Goal: Task Accomplishment & Management: Complete application form

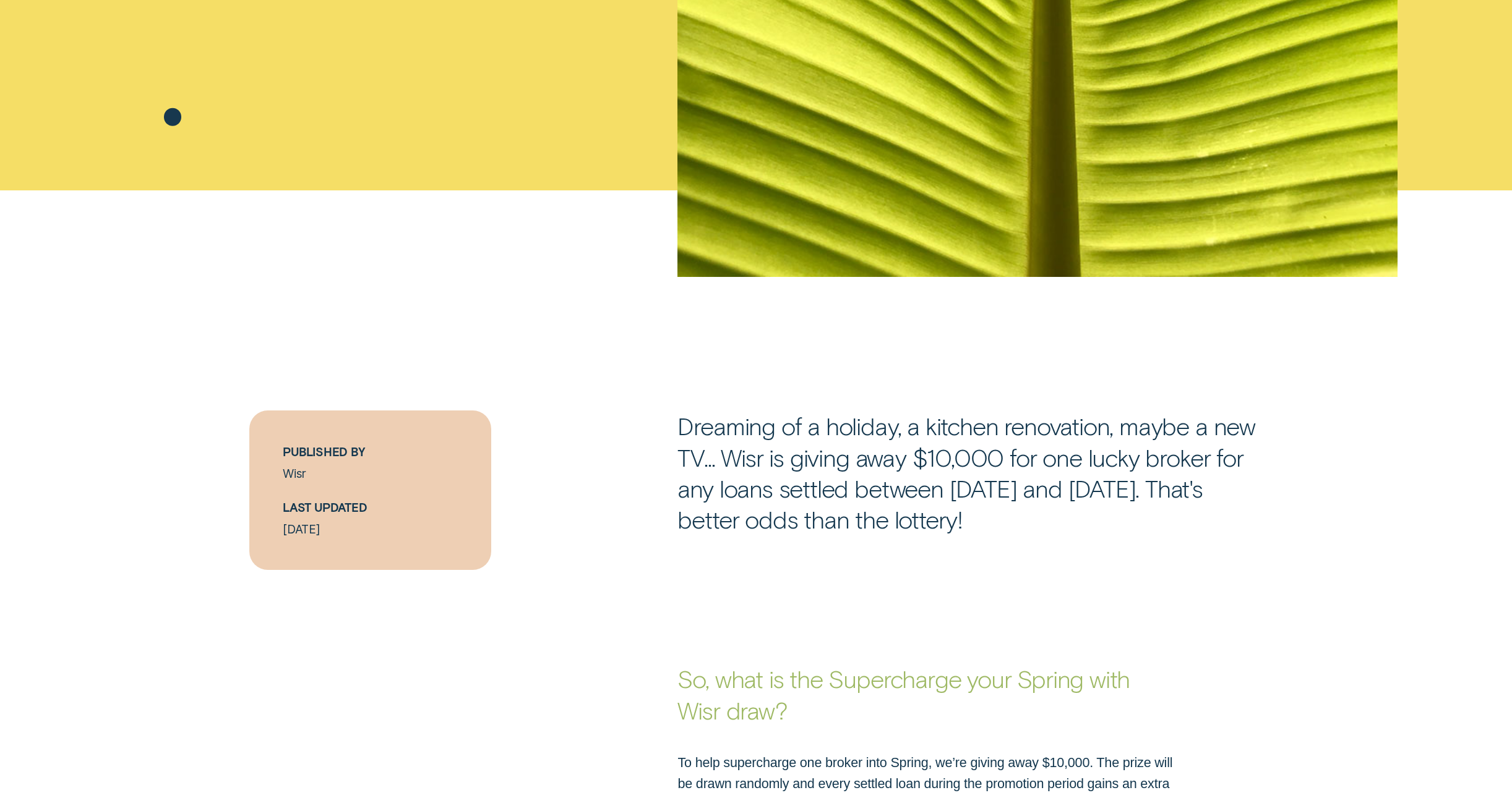
scroll to position [622, 0]
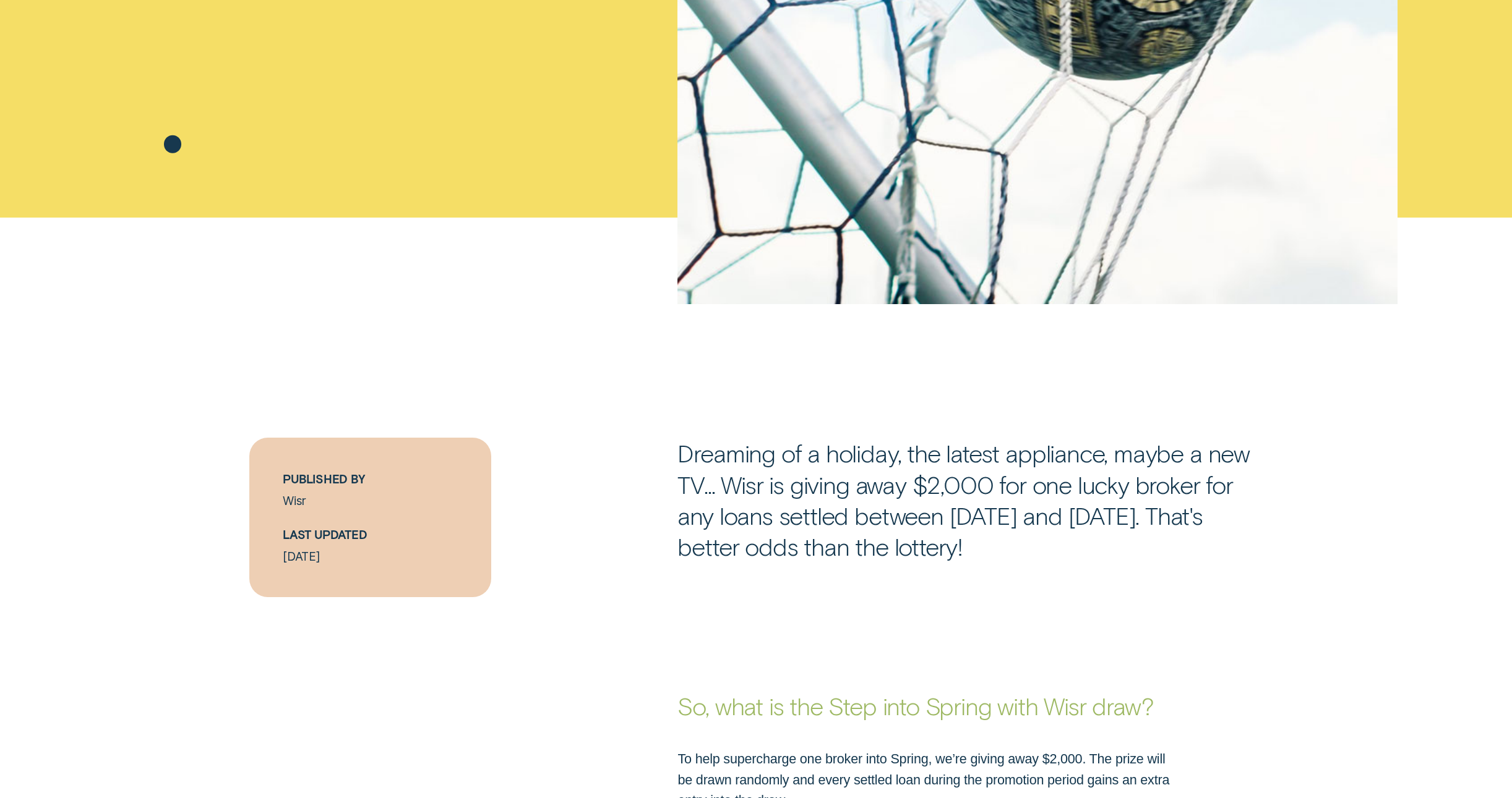
scroll to position [593, 0]
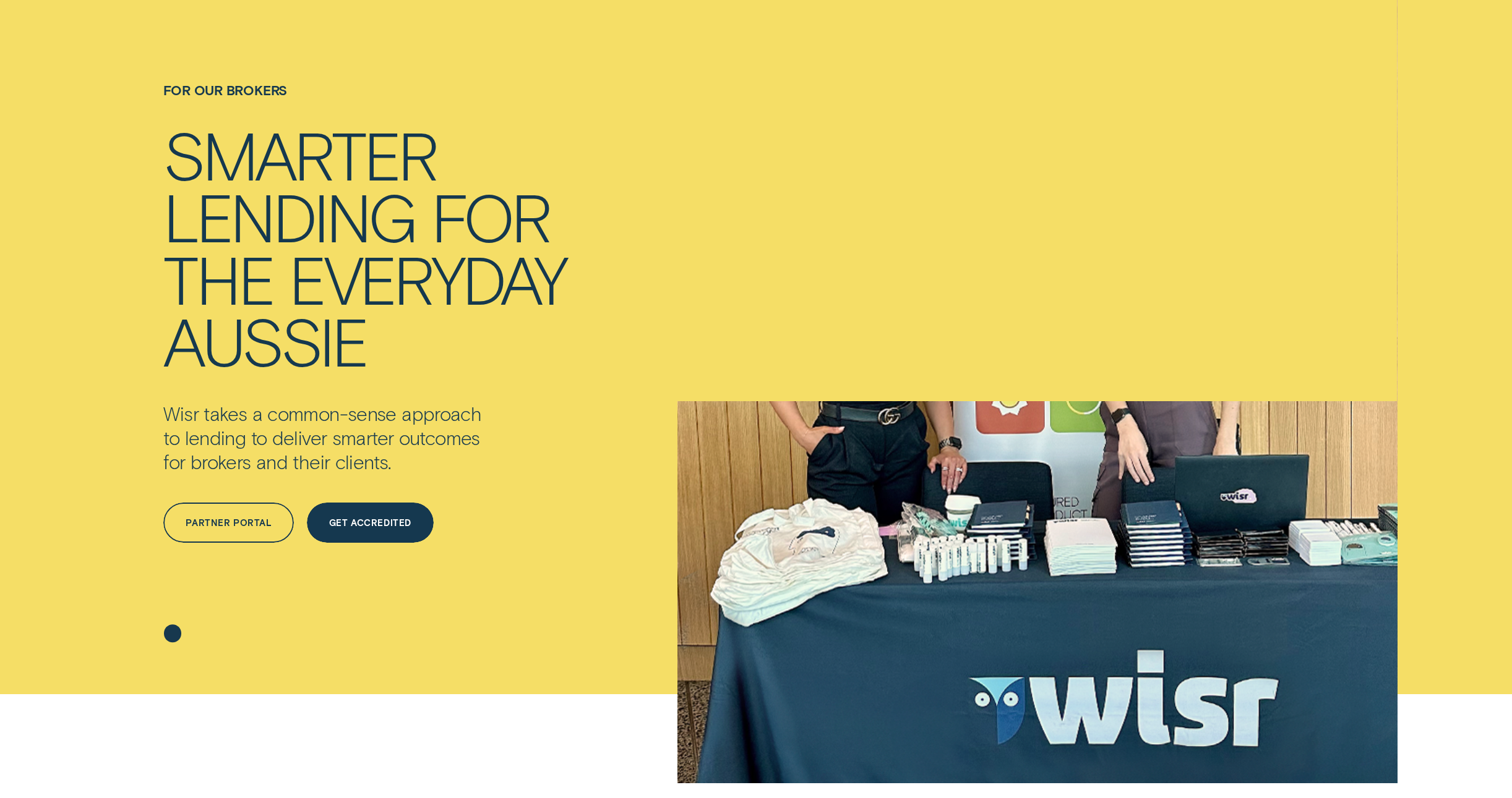
scroll to position [124, 0]
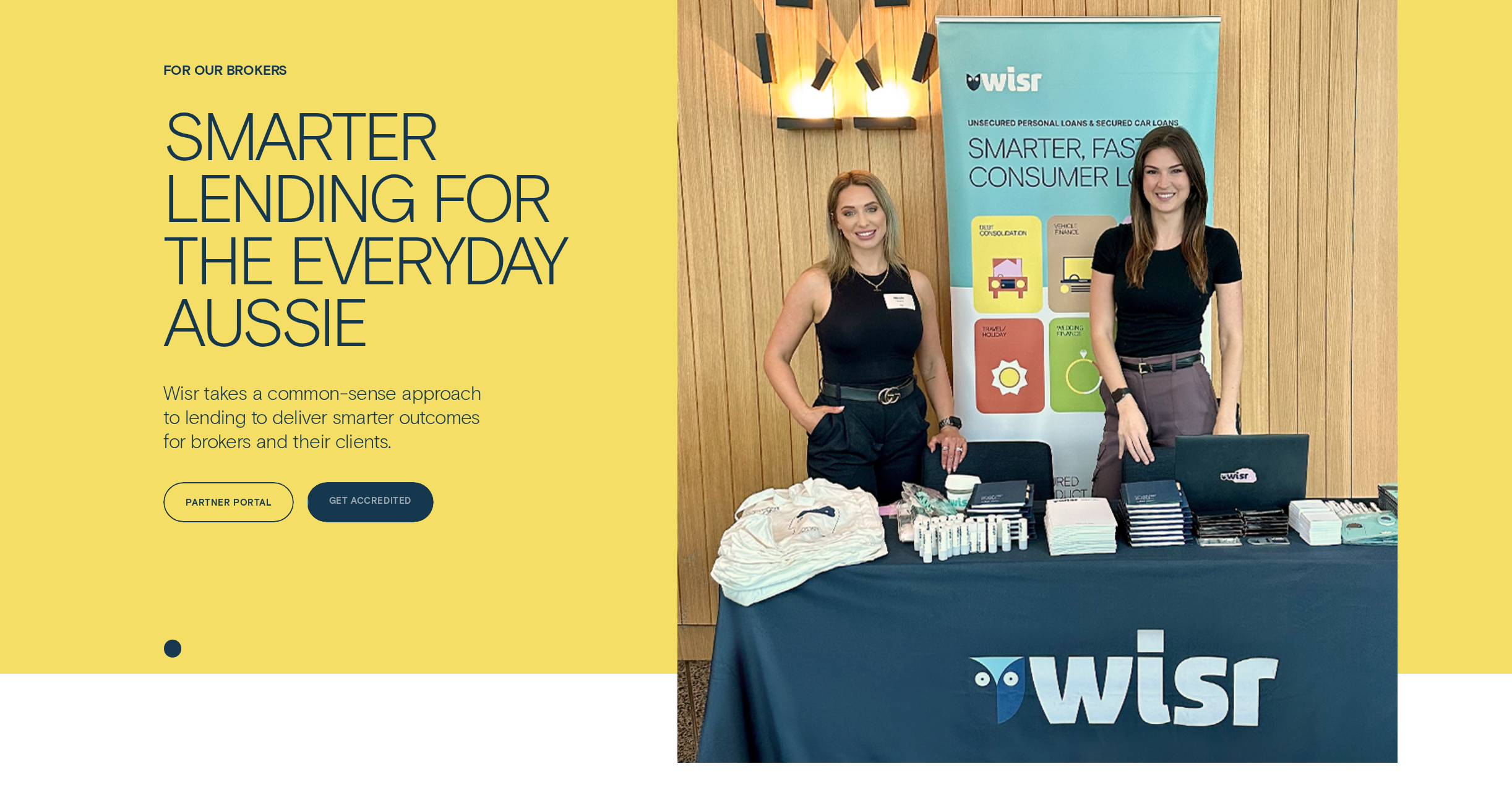
click at [386, 489] on div "Get Accredited" at bounding box center [370, 502] width 127 height 40
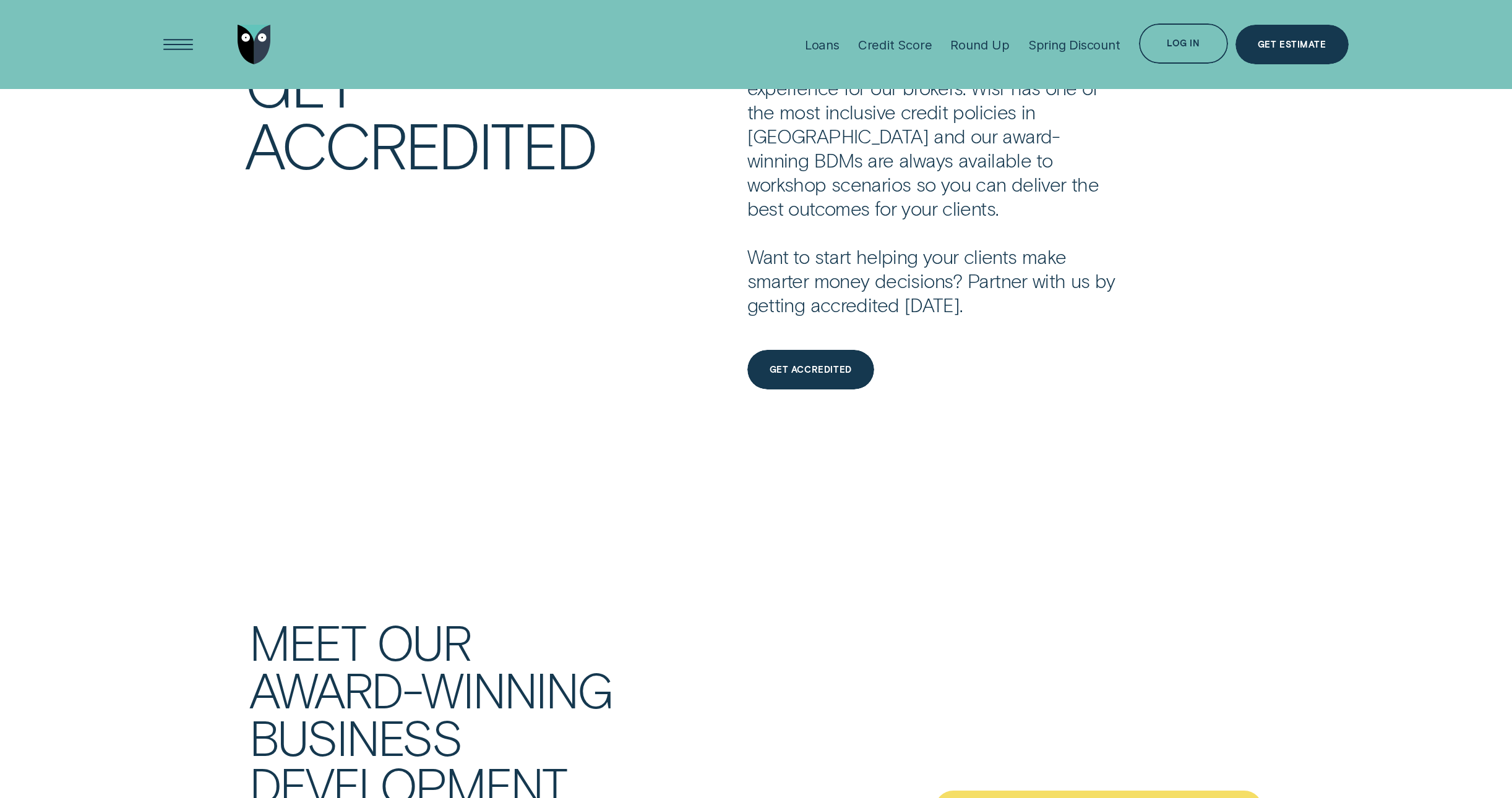
scroll to position [3790, 0]
